Goal: Task Accomplishment & Management: Use online tool/utility

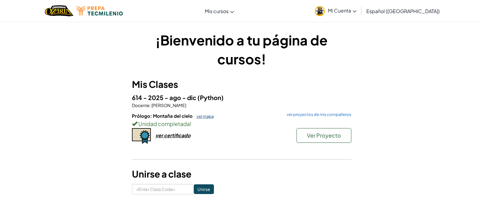
click at [201, 117] on link "ver mapa" at bounding box center [204, 116] width 20 height 5
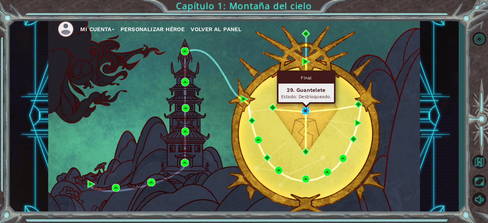
click at [305, 114] on img at bounding box center [306, 111] width 8 height 8
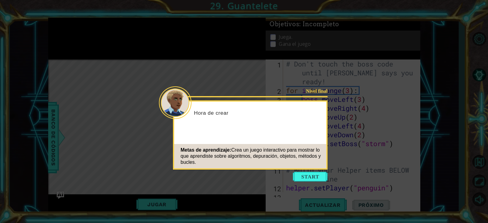
scroll to position [708, 0]
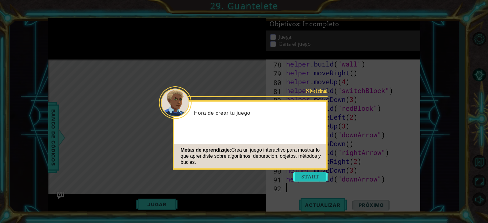
click at [306, 178] on button "Start" at bounding box center [310, 177] width 35 height 10
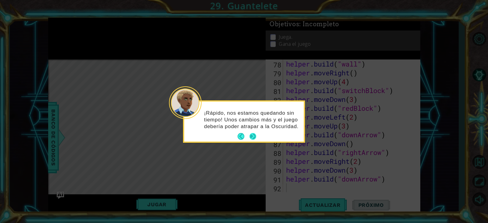
click at [255, 136] on button "Next" at bounding box center [253, 136] width 7 height 7
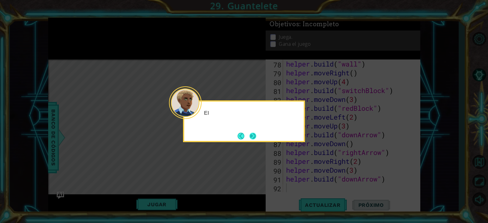
click at [252, 135] on button "Next" at bounding box center [253, 136] width 7 height 7
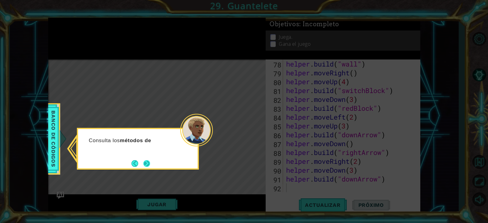
click at [150, 160] on button "Next" at bounding box center [146, 163] width 7 height 7
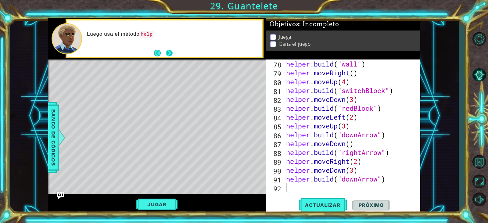
click at [169, 56] on button "Next" at bounding box center [169, 53] width 7 height 7
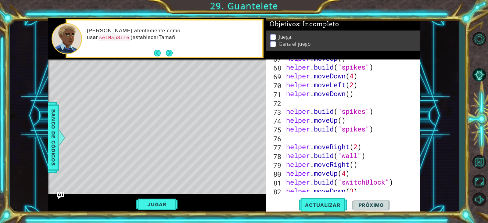
type textarea "helper.moveRight()"
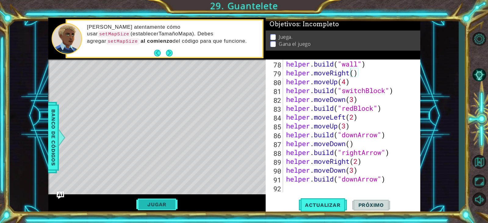
click at [161, 202] on button "Jugar" at bounding box center [156, 205] width 41 height 12
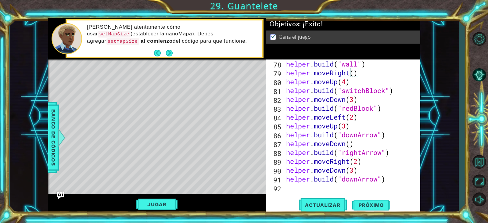
scroll to position [689, 0]
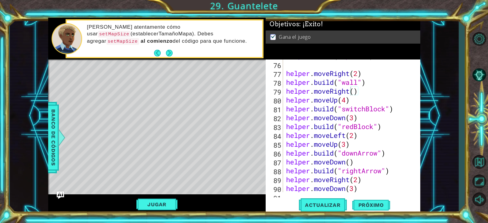
click at [374, 196] on div "helper.moveRight() 75 76 77 78 79 80 81 82 83 84 85 86 87 88 89 90 91 helper . …" at bounding box center [343, 136] width 155 height 154
click at [377, 203] on span "Próximo" at bounding box center [371, 205] width 38 height 6
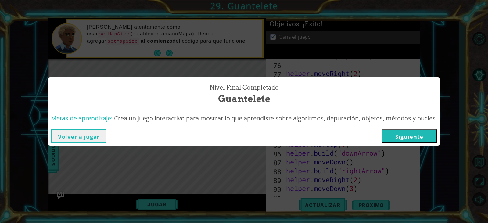
click at [416, 133] on button "Siguiente" at bounding box center [410, 136] width 56 height 14
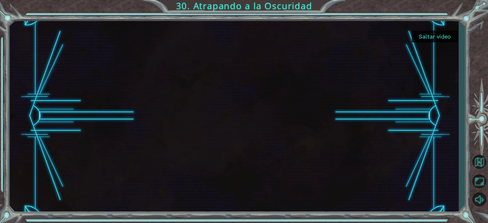
click at [429, 38] on button "Saltar video" at bounding box center [435, 37] width 46 height 12
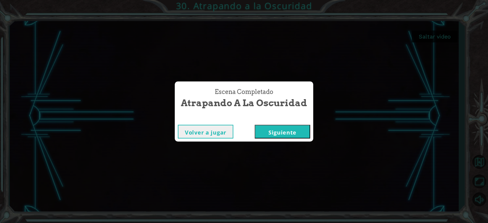
click at [296, 129] on button "Siguiente" at bounding box center [283, 132] width 56 height 14
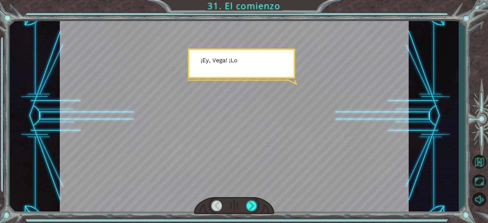
click at [316, 72] on div at bounding box center [234, 116] width 349 height 196
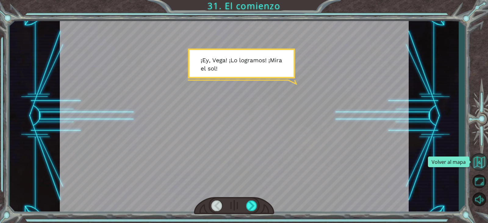
click at [483, 161] on button "Volver al mapa" at bounding box center [479, 162] width 18 height 18
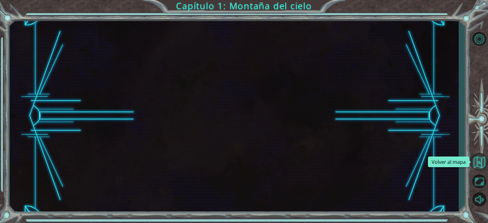
click at [483, 161] on button "Volver al mapa" at bounding box center [479, 162] width 18 height 18
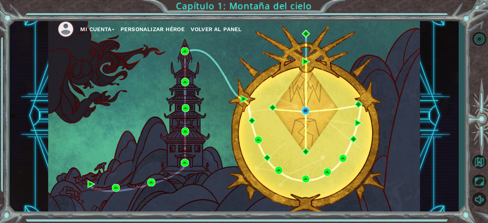
drag, startPoint x: 487, startPoint y: 161, endPoint x: 305, endPoint y: 38, distance: 220.0
click at [483, 161] on button "Volver al mapa" at bounding box center [479, 162] width 18 height 18
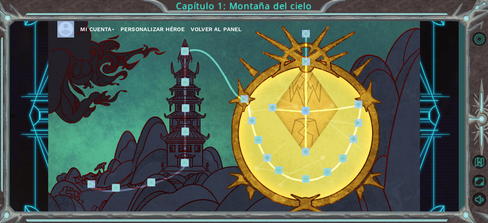
drag, startPoint x: 86, startPoint y: 18, endPoint x: 91, endPoint y: 24, distance: 8.4
click at [91, 24] on div "Mi Cuenta Personalizar héroe Volver al panel Capítulo 1: Montaña del cielo" at bounding box center [244, 111] width 488 height 223
click at [96, 30] on button "Mi Cuenta" at bounding box center [97, 29] width 34 height 9
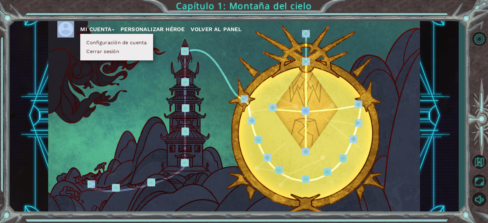
click at [104, 51] on button "Cerrar sesión" at bounding box center [102, 51] width 37 height 7
